Goal: Information Seeking & Learning: Find specific fact

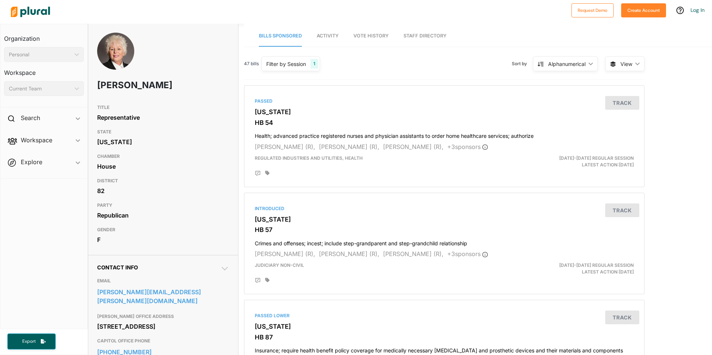
scroll to position [0, 0]
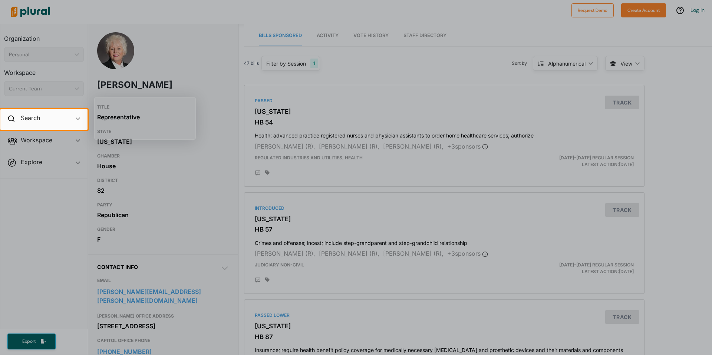
click at [81, 193] on div at bounding box center [356, 242] width 712 height 225
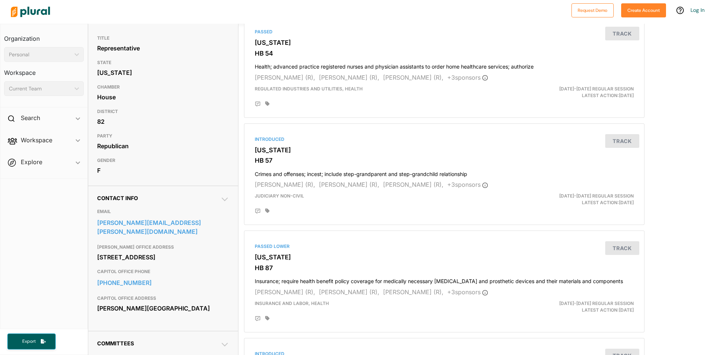
scroll to position [0, 0]
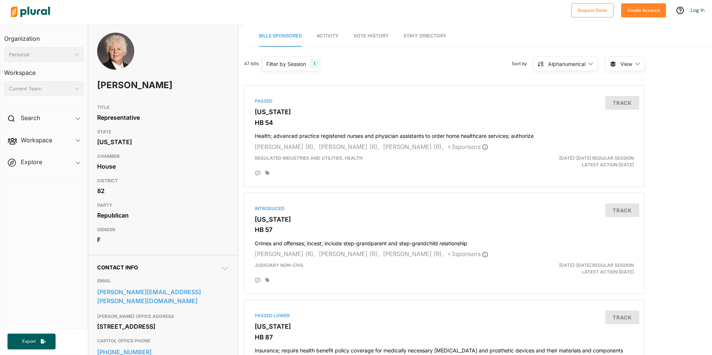
click at [409, 34] on link "Staff Directory" at bounding box center [424, 36] width 43 height 21
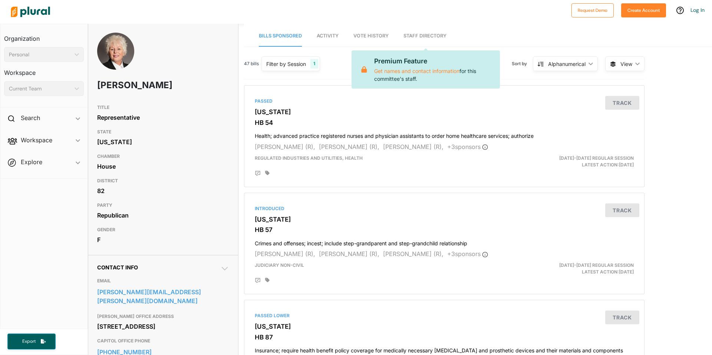
click at [376, 36] on span "Vote History" at bounding box center [370, 36] width 35 height 6
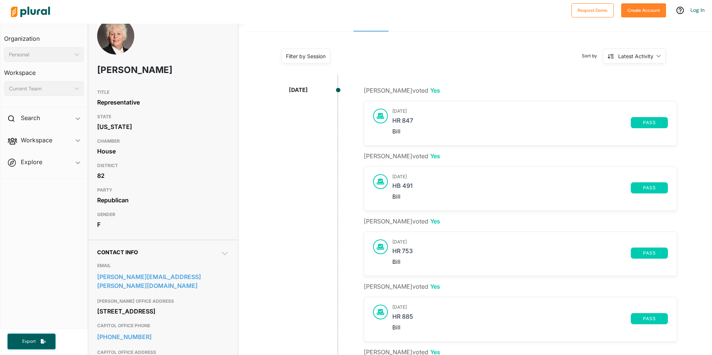
scroll to position [14, 0]
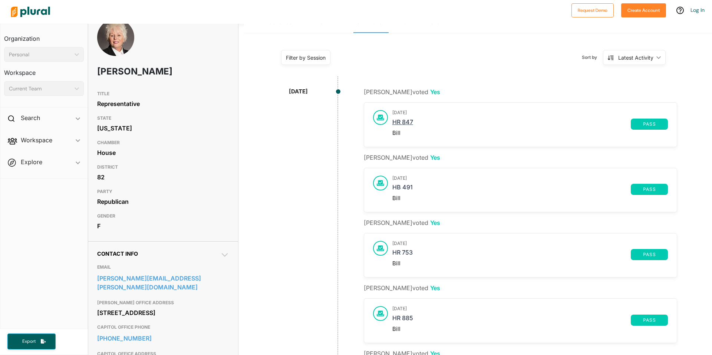
click at [479, 127] on link "HR 847" at bounding box center [511, 124] width 238 height 11
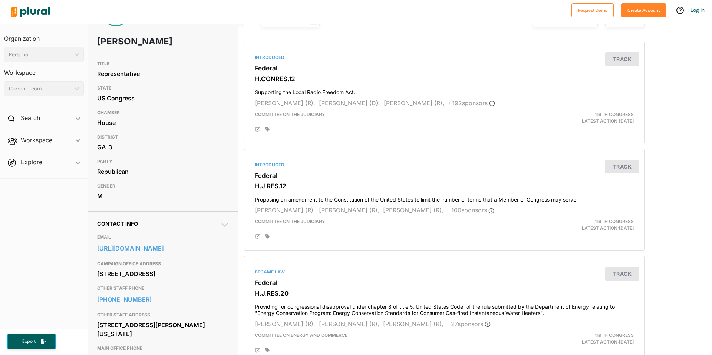
scroll to position [45, 0]
click at [191, 248] on link "[URL][DOMAIN_NAME]" at bounding box center [163, 247] width 132 height 11
